Goal: Information Seeking & Learning: Understand process/instructions

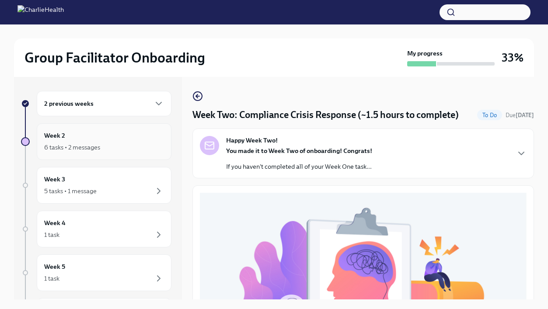
click at [121, 132] on div "Week 2 6 tasks • 2 messages" at bounding box center [104, 142] width 120 height 22
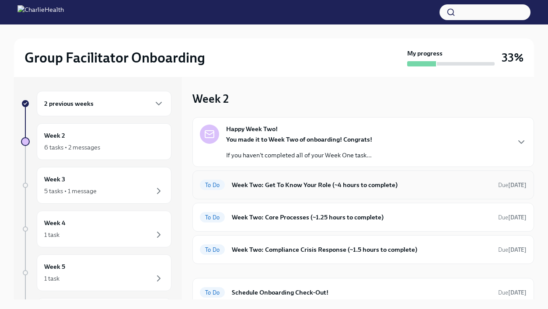
click at [286, 187] on h6 "Week Two: Get To Know Your Role (~4 hours to complete)" at bounding box center [361, 185] width 259 height 10
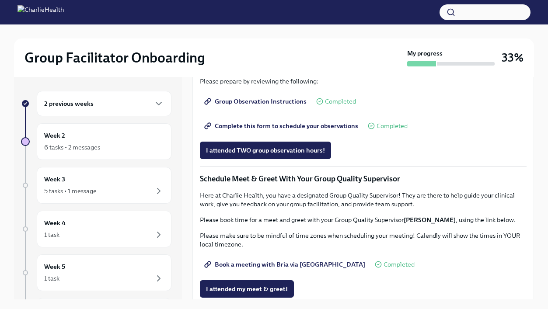
scroll to position [518, 0]
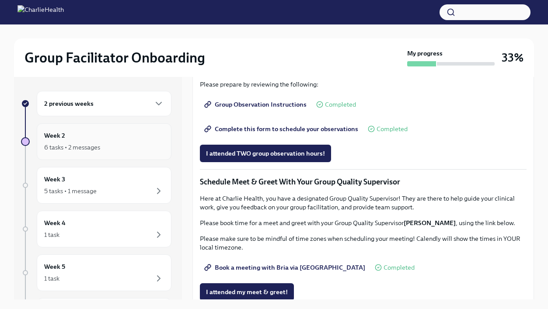
click at [136, 137] on div "Week 2 6 tasks • 2 messages" at bounding box center [104, 142] width 120 height 22
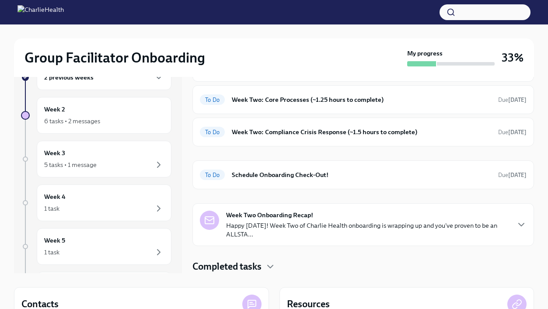
scroll to position [28, 0]
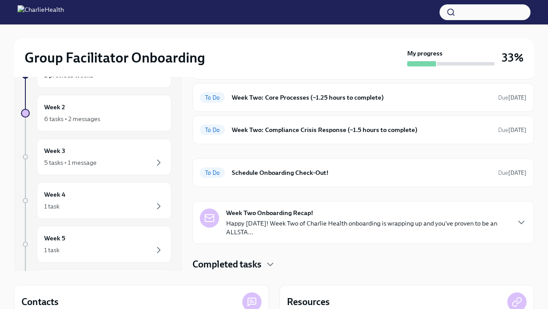
click at [255, 266] on h4 "Completed tasks" at bounding box center [226, 264] width 69 height 13
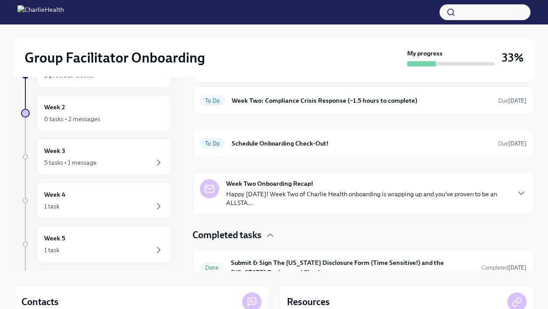
scroll to position [172, 0]
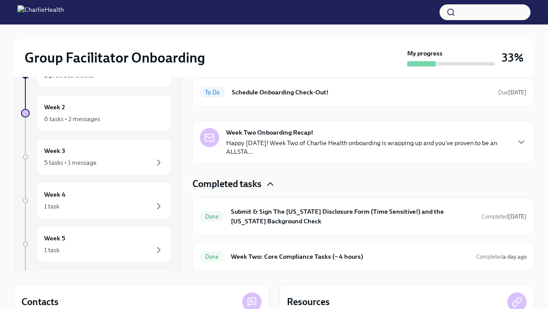
click at [266, 186] on icon "button" at bounding box center [270, 184] width 10 height 10
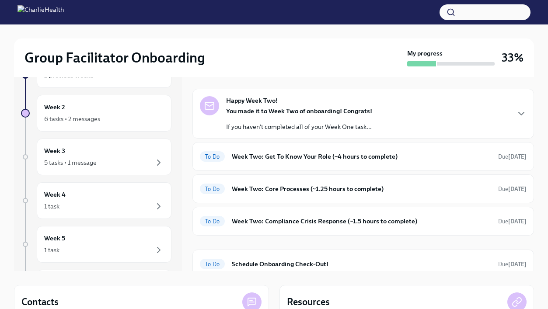
scroll to position [1, 0]
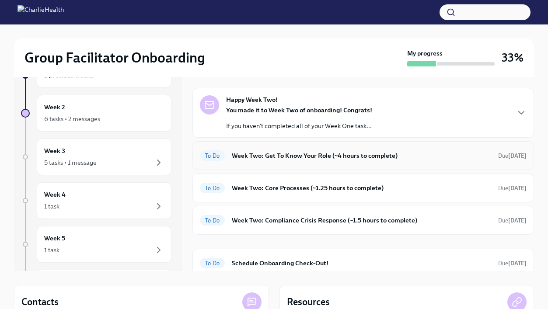
click at [296, 163] on div "To Do Week Two: Get To Know Your Role (~4 hours to complete) Due [DATE]" at bounding box center [362, 155] width 341 height 29
click at [309, 160] on h6 "Week Two: Get To Know Your Role (~4 hours to complete)" at bounding box center [361, 156] width 259 height 10
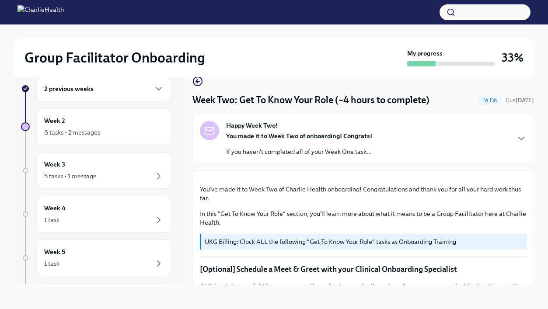
scroll to position [15, 0]
click at [377, 140] on div "Happy Week Two! You made it to Week Two of onboarding! Congrats! If you haven't…" at bounding box center [363, 138] width 327 height 35
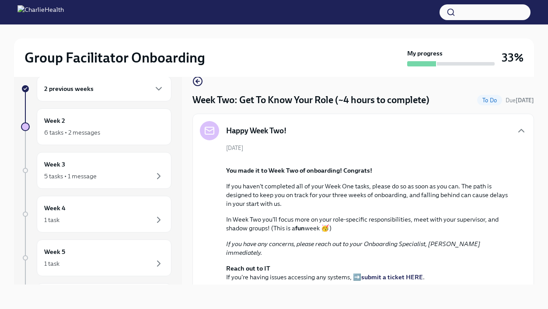
click at [347, 139] on div "Happy Week Two!" at bounding box center [363, 130] width 327 height 19
click at [123, 116] on div "Week 2 6 tasks • 2 messages" at bounding box center [104, 127] width 120 height 22
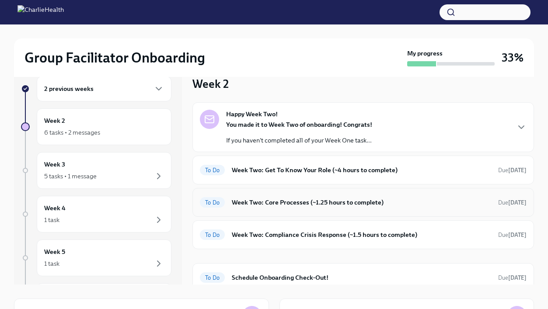
click at [275, 202] on h6 "Week Two: Core Processes (~1.25 hours to complete)" at bounding box center [361, 203] width 259 height 10
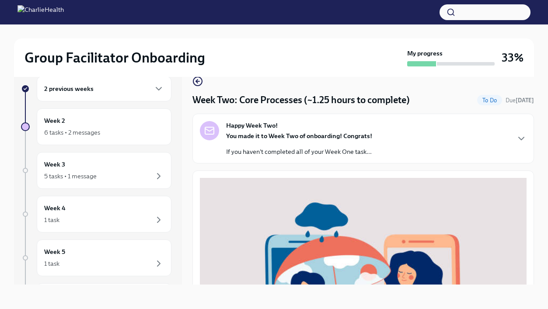
scroll to position [305, 0]
